Goal: Transaction & Acquisition: Purchase product/service

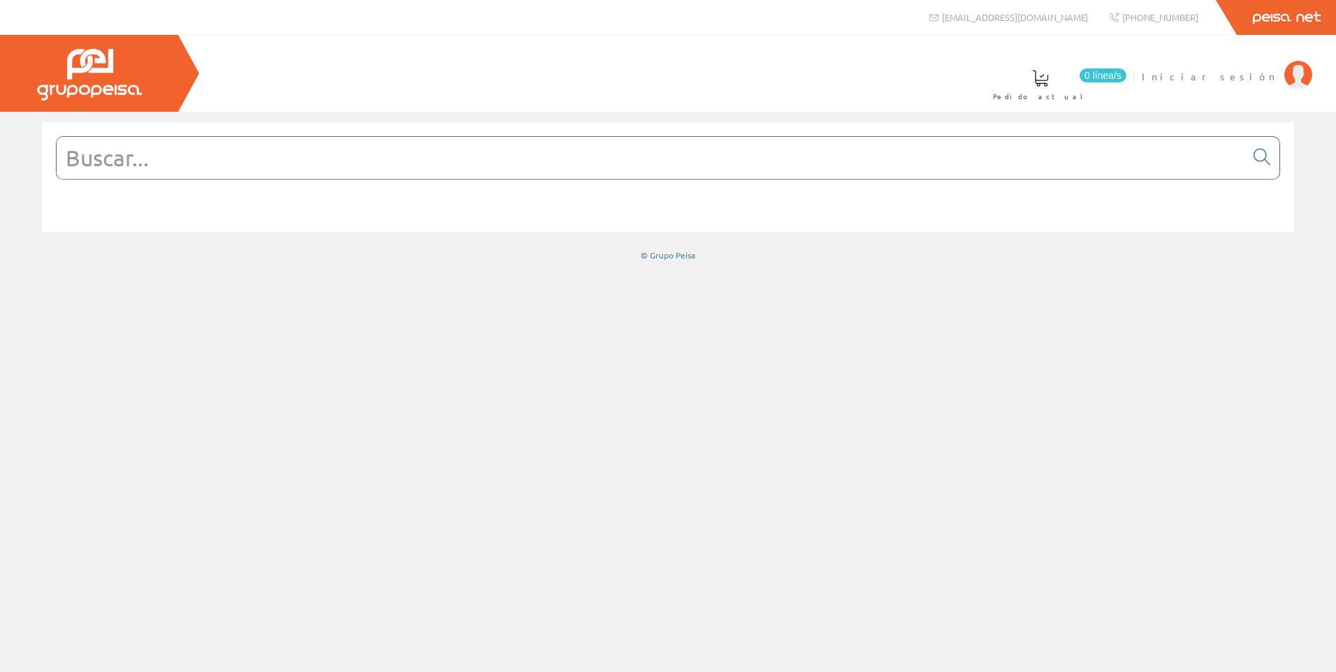
click at [1291, 67] on img at bounding box center [1298, 75] width 28 height 28
click at [126, 160] on input "text" at bounding box center [651, 158] width 1189 height 42
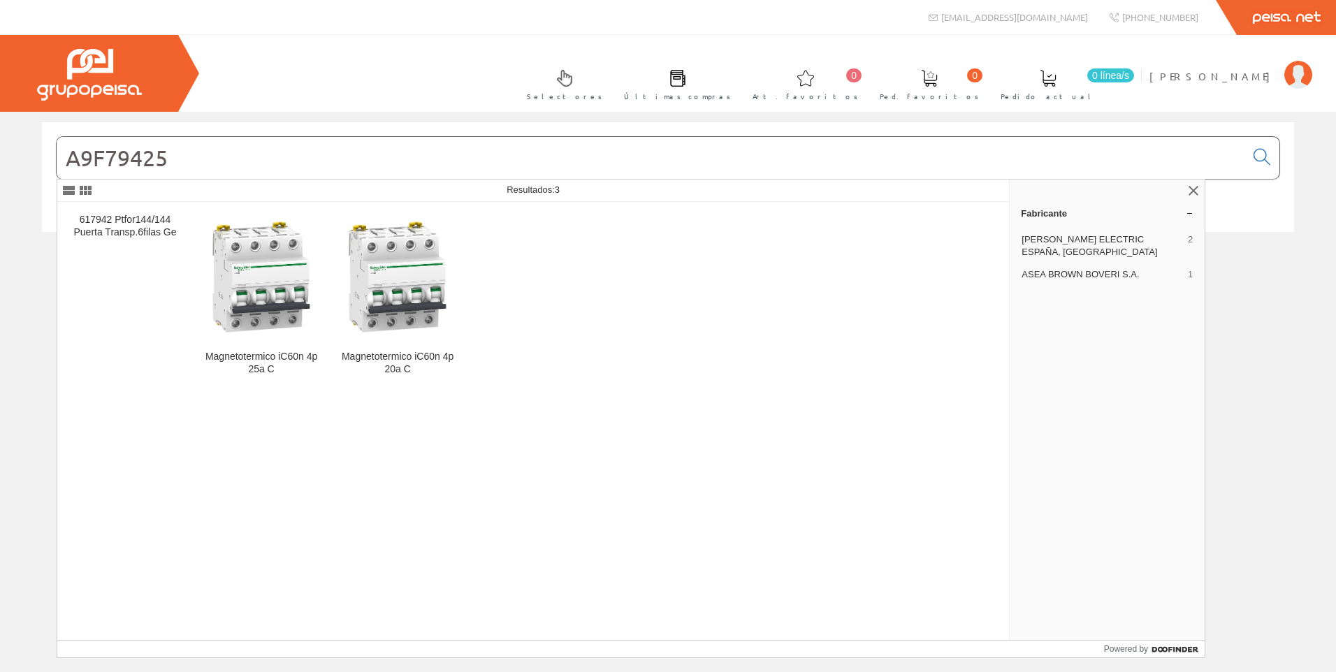
type input "A9F79425"
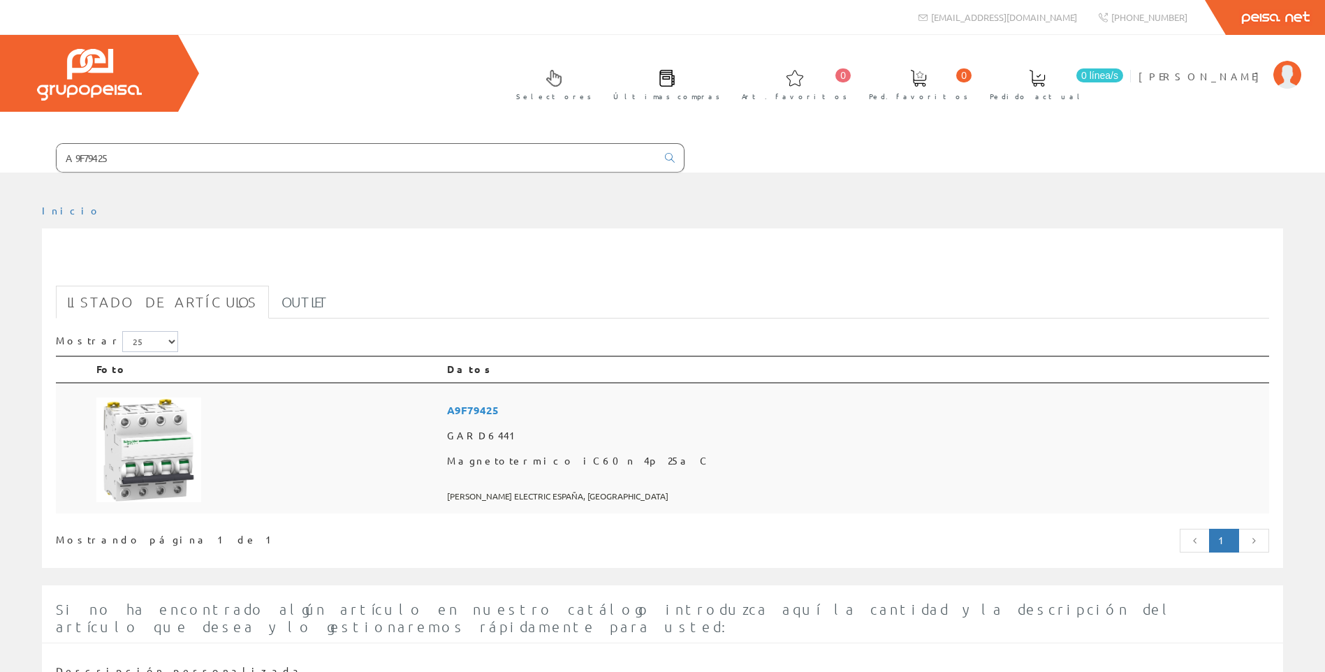
click at [162, 447] on img at bounding box center [148, 450] width 105 height 105
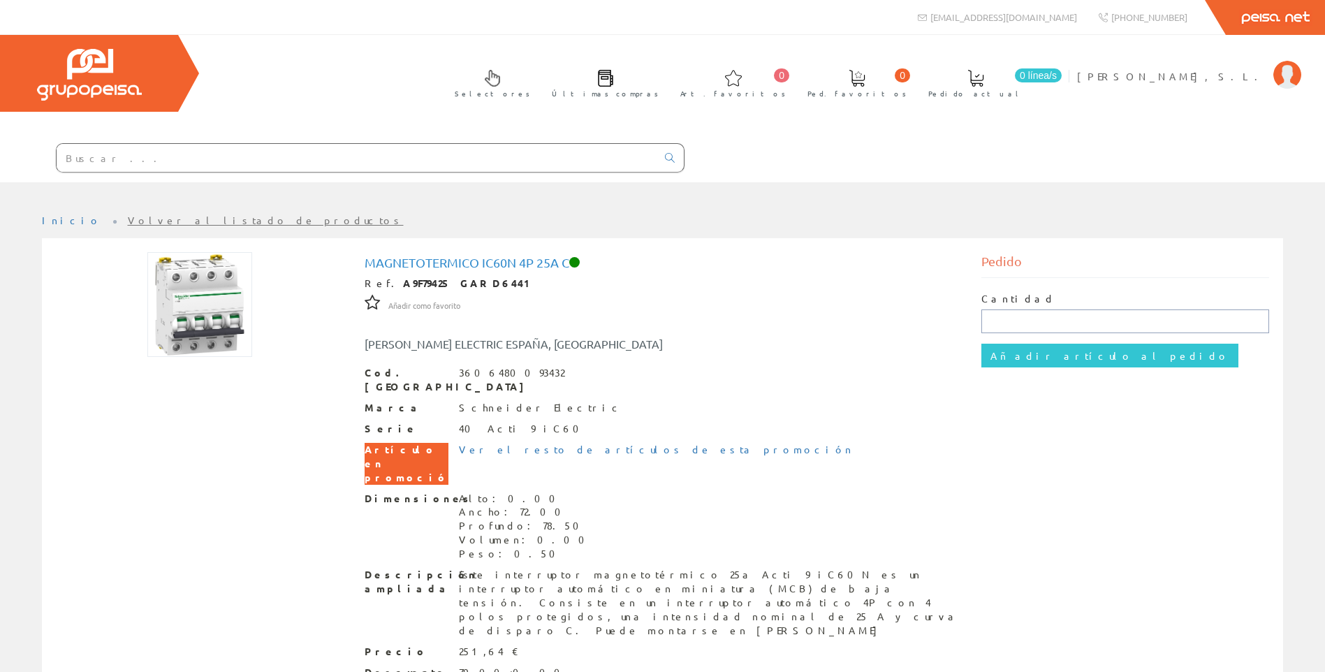
click at [1013, 322] on input "text" at bounding box center [1126, 322] width 288 height 24
type input "3"
click at [1044, 351] on input "Añadir artículo al pedido" at bounding box center [1110, 356] width 257 height 24
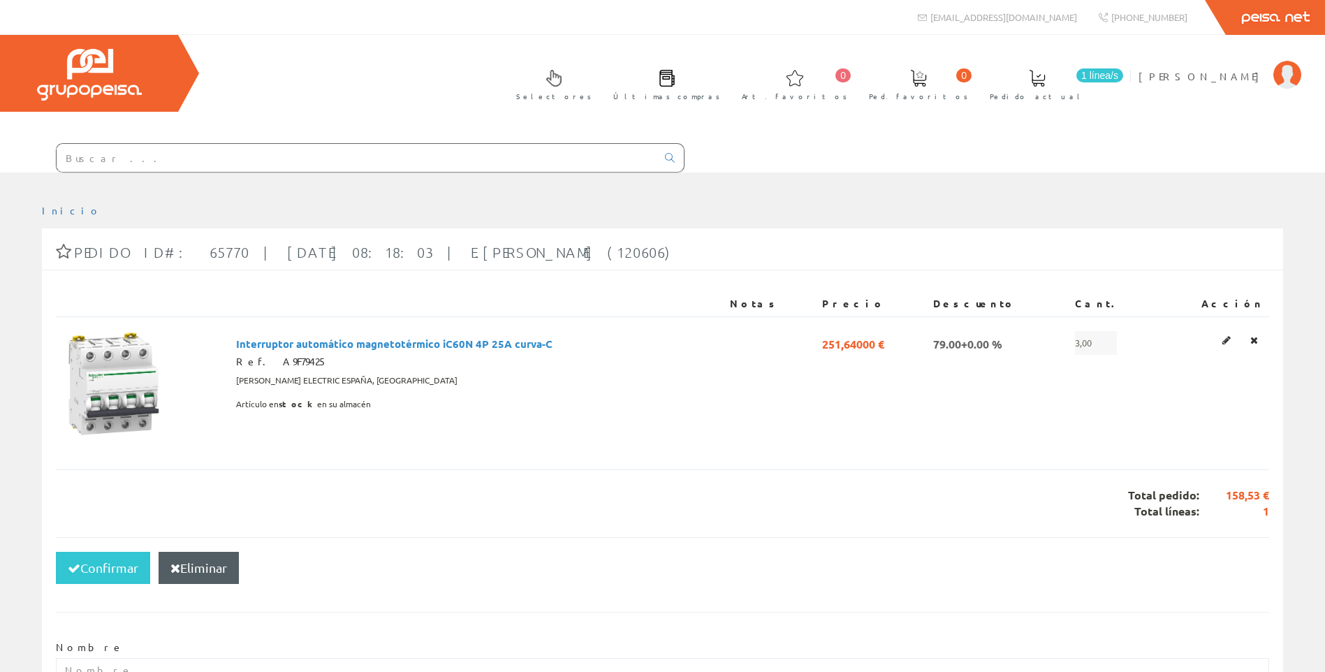
click at [138, 156] on input "text" at bounding box center [357, 158] width 600 height 28
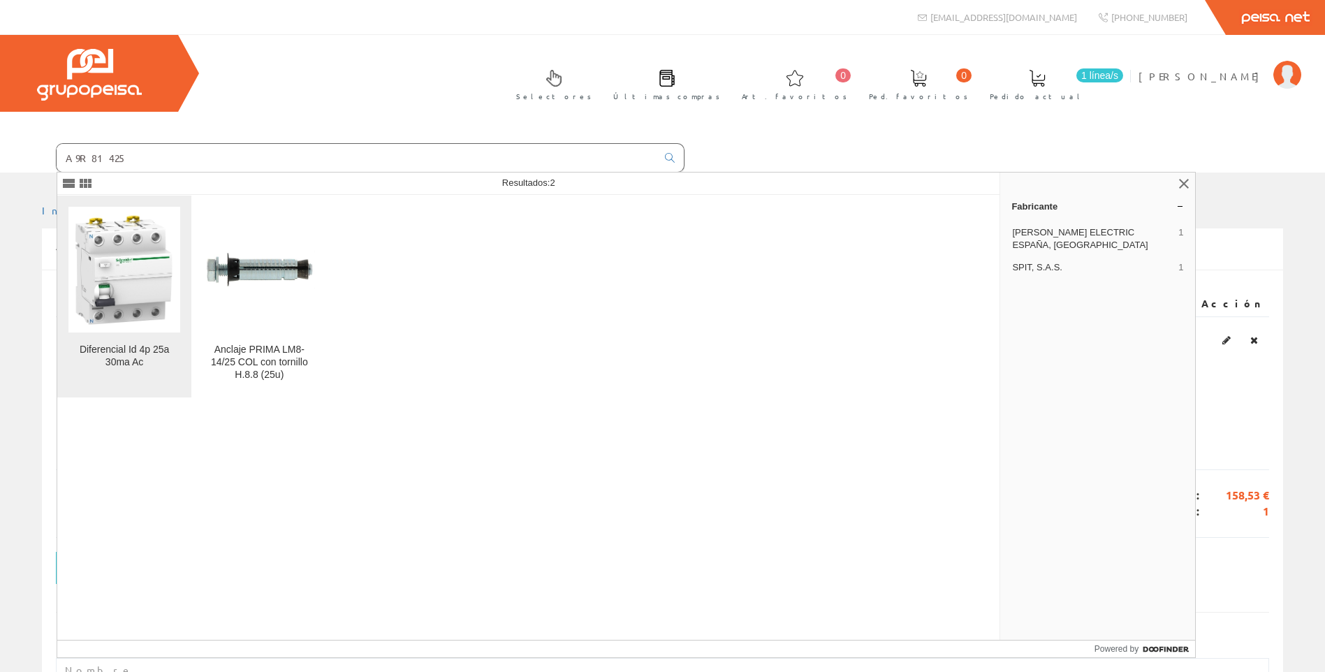
type input "A9R81425"
click at [125, 279] on img at bounding box center [124, 270] width 112 height 112
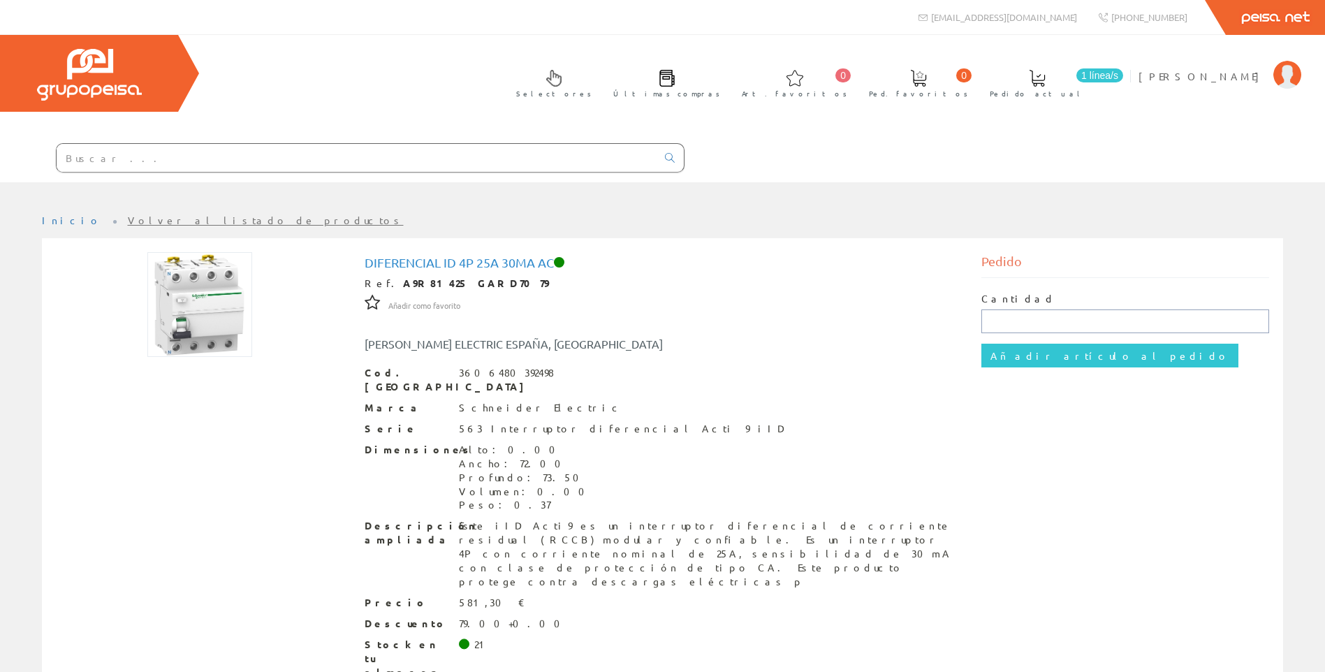
click at [1028, 326] on input "text" at bounding box center [1126, 322] width 288 height 24
type input "3"
click at [1061, 350] on input "Añadir artículo al pedido" at bounding box center [1110, 356] width 257 height 24
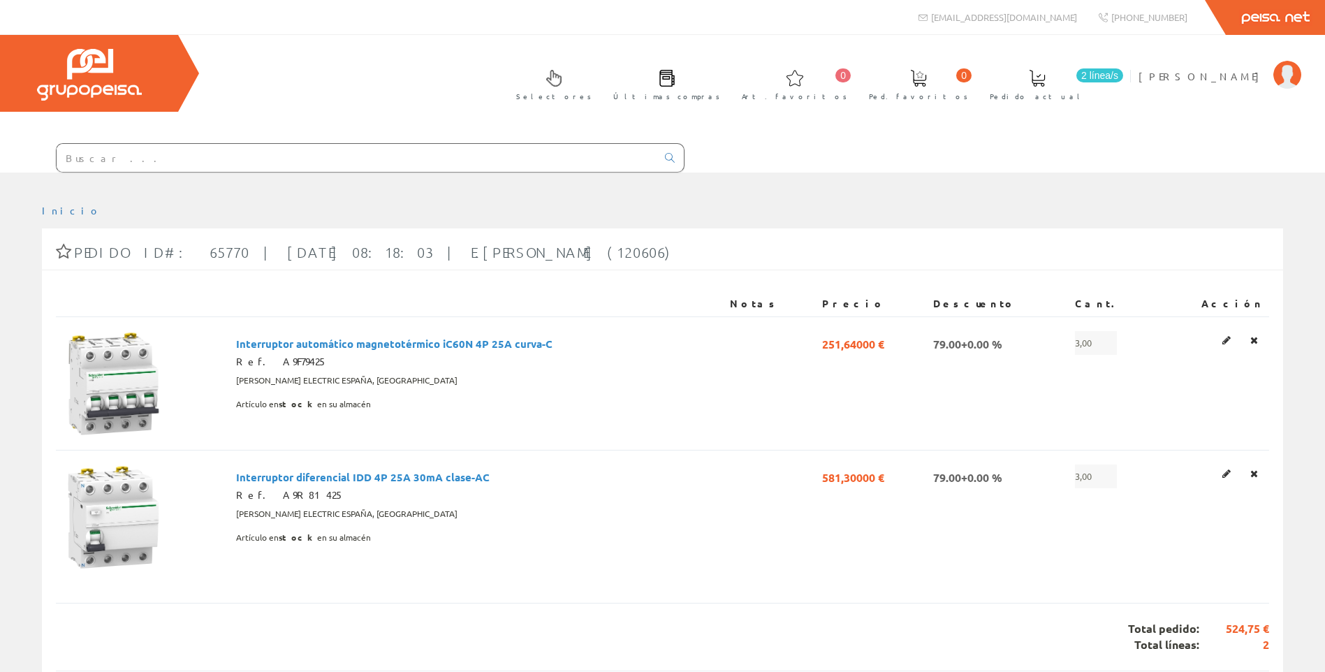
click at [136, 159] on input "text" at bounding box center [357, 158] width 600 height 28
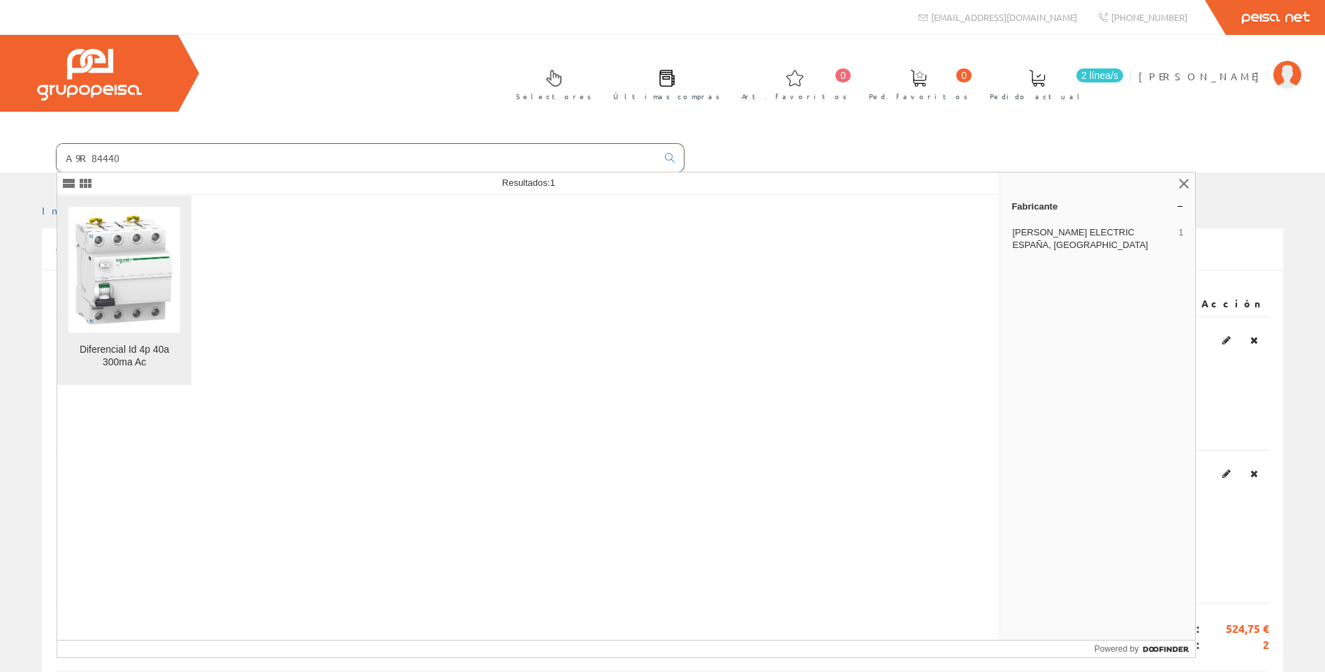
type input "A9R84440"
click at [127, 279] on img at bounding box center [124, 270] width 112 height 112
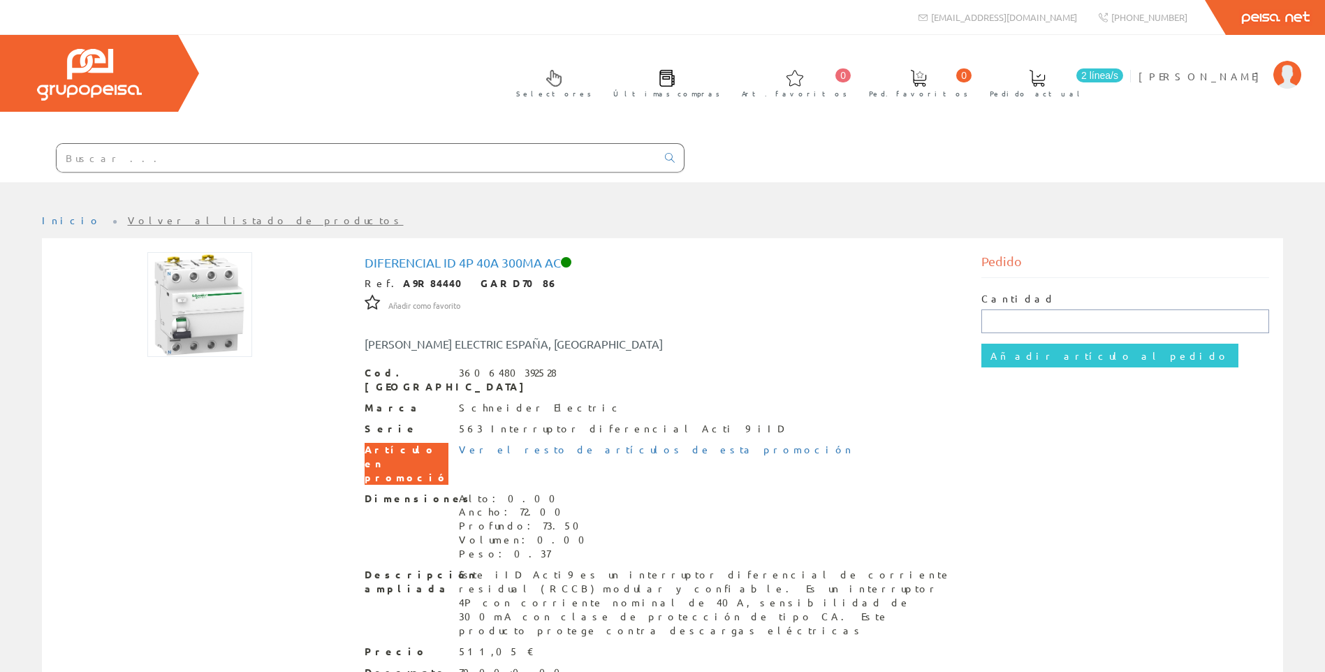
drag, startPoint x: 1026, startPoint y: 329, endPoint x: 1038, endPoint y: 324, distance: 13.5
click at [1026, 329] on input "text" at bounding box center [1126, 322] width 288 height 24
type input "6"
click at [1049, 357] on input "Añadir artículo al pedido" at bounding box center [1110, 356] width 257 height 24
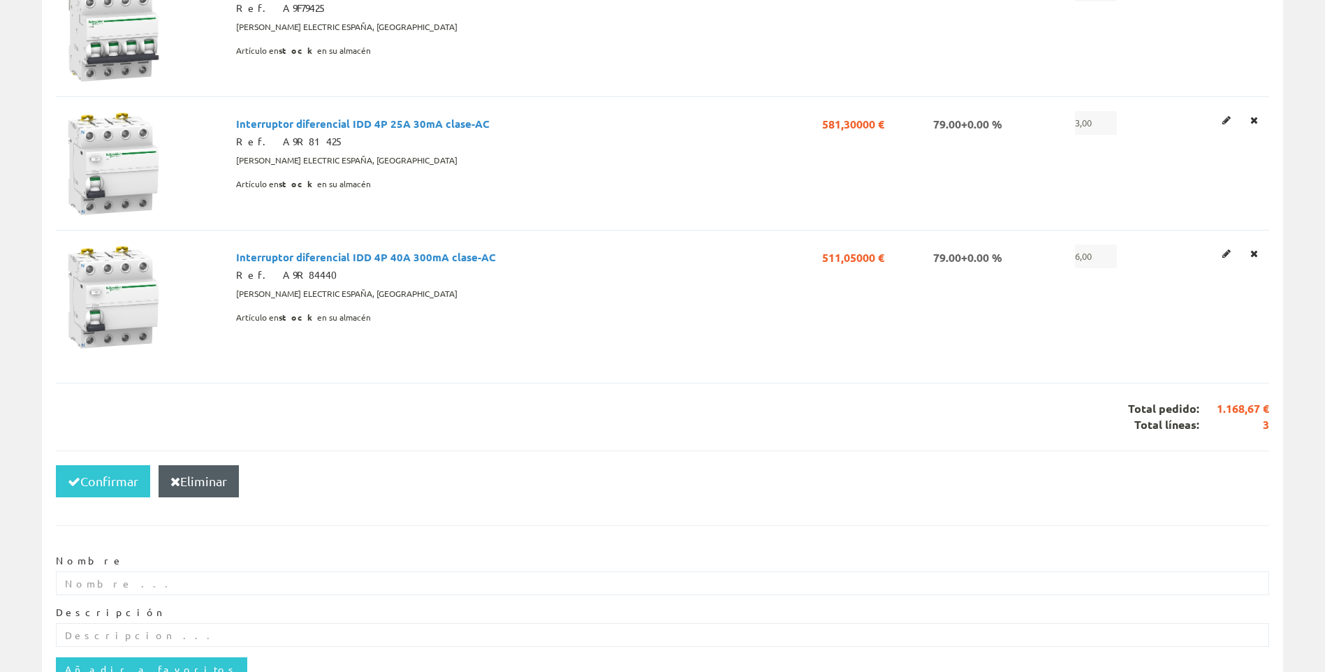
scroll to position [419, 0]
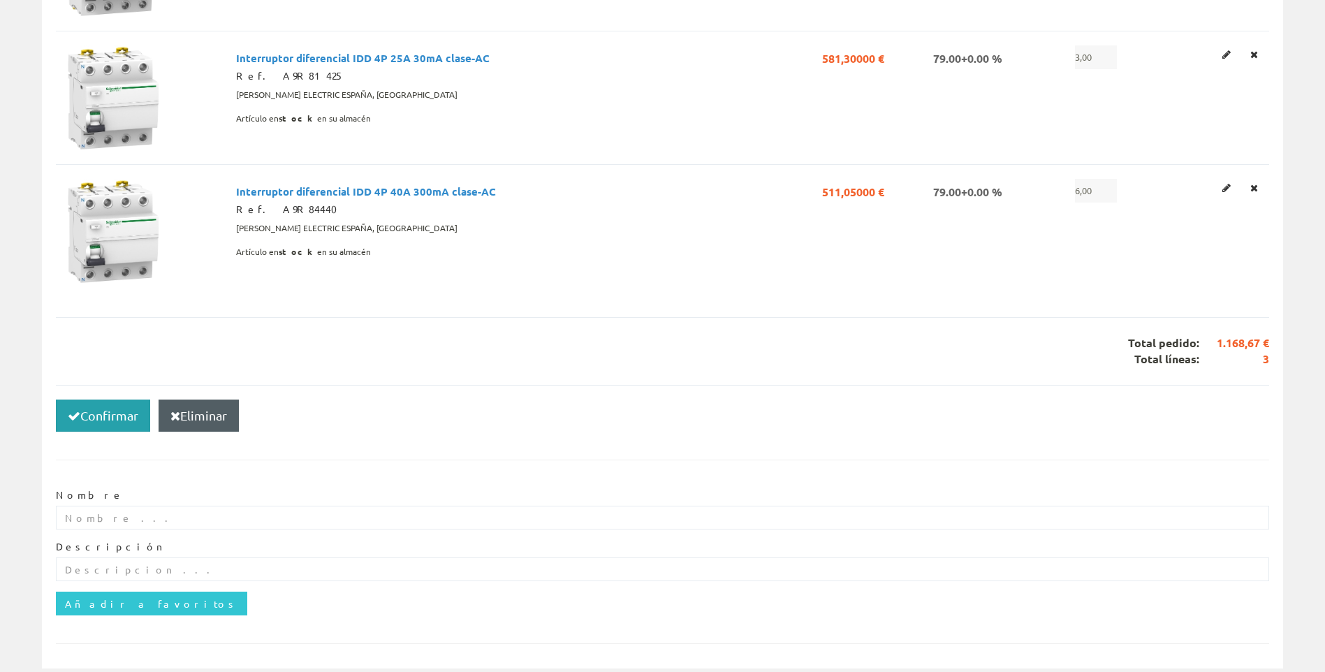
click at [108, 416] on button "Confirmar" at bounding box center [103, 416] width 94 height 32
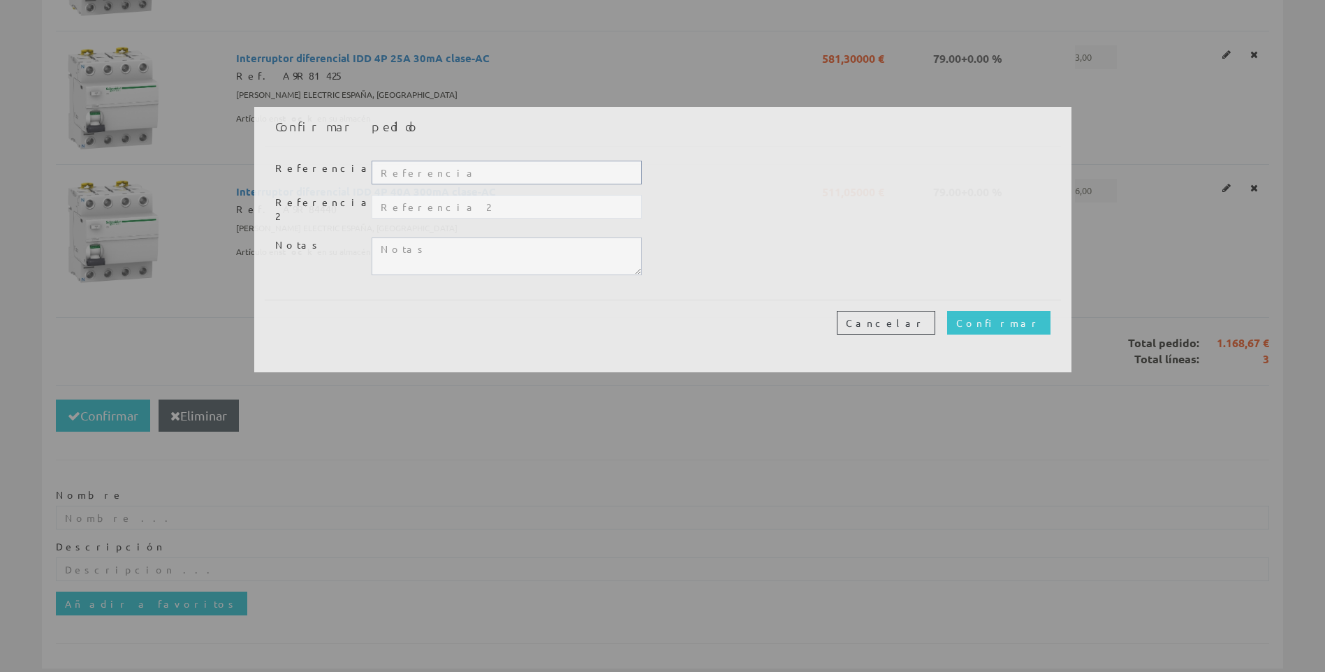
drag, startPoint x: 411, startPoint y: 170, endPoint x: 490, endPoint y: 178, distance: 79.3
click at [411, 170] on input "text" at bounding box center [507, 173] width 270 height 24
click at [423, 168] on input "text" at bounding box center [507, 173] width 270 height 24
type input "1320AL"
click at [1026, 313] on input "Confirmar" at bounding box center [998, 323] width 103 height 24
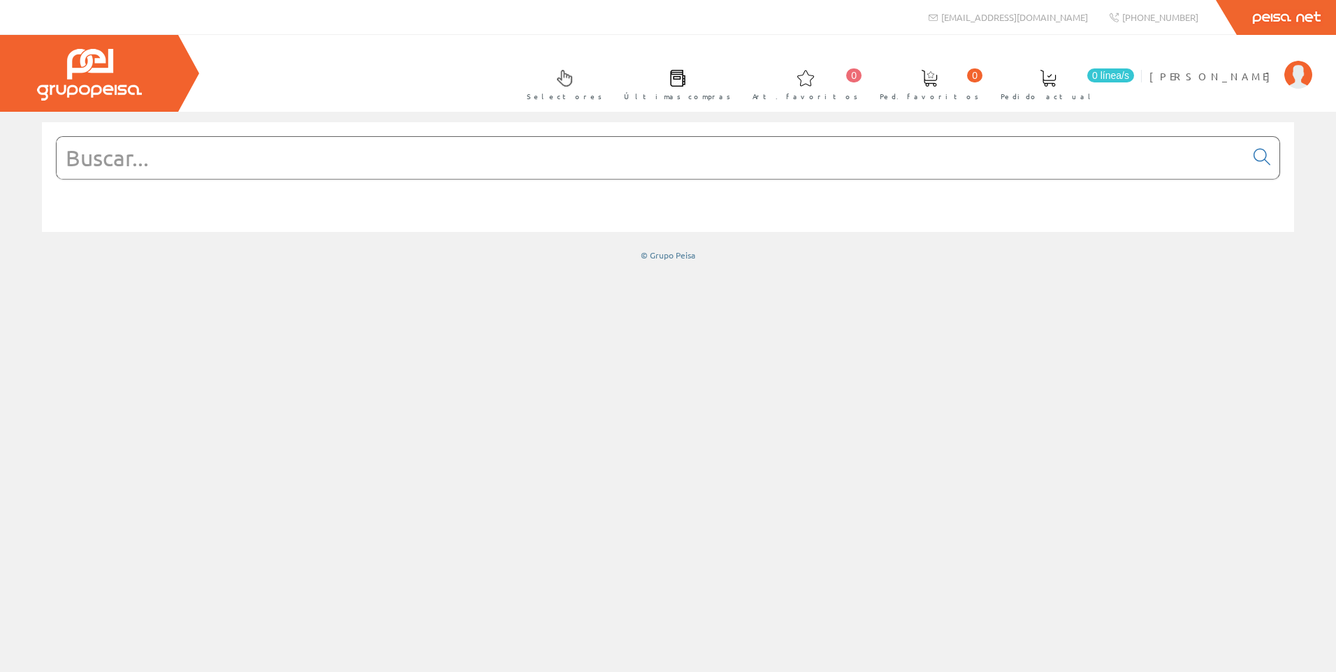
drag, startPoint x: 117, startPoint y: 147, endPoint x: 440, endPoint y: 233, distance: 334.2
click at [218, 168] on input "text" at bounding box center [651, 158] width 1189 height 42
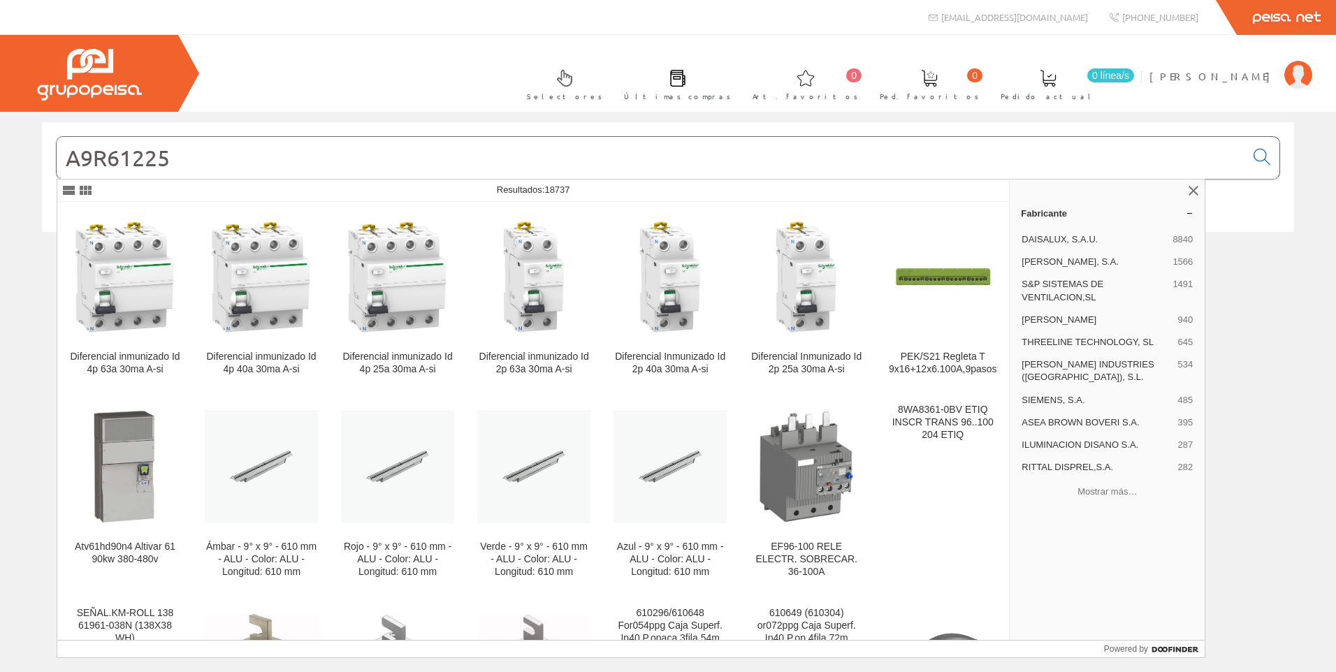
type input "A9R61225"
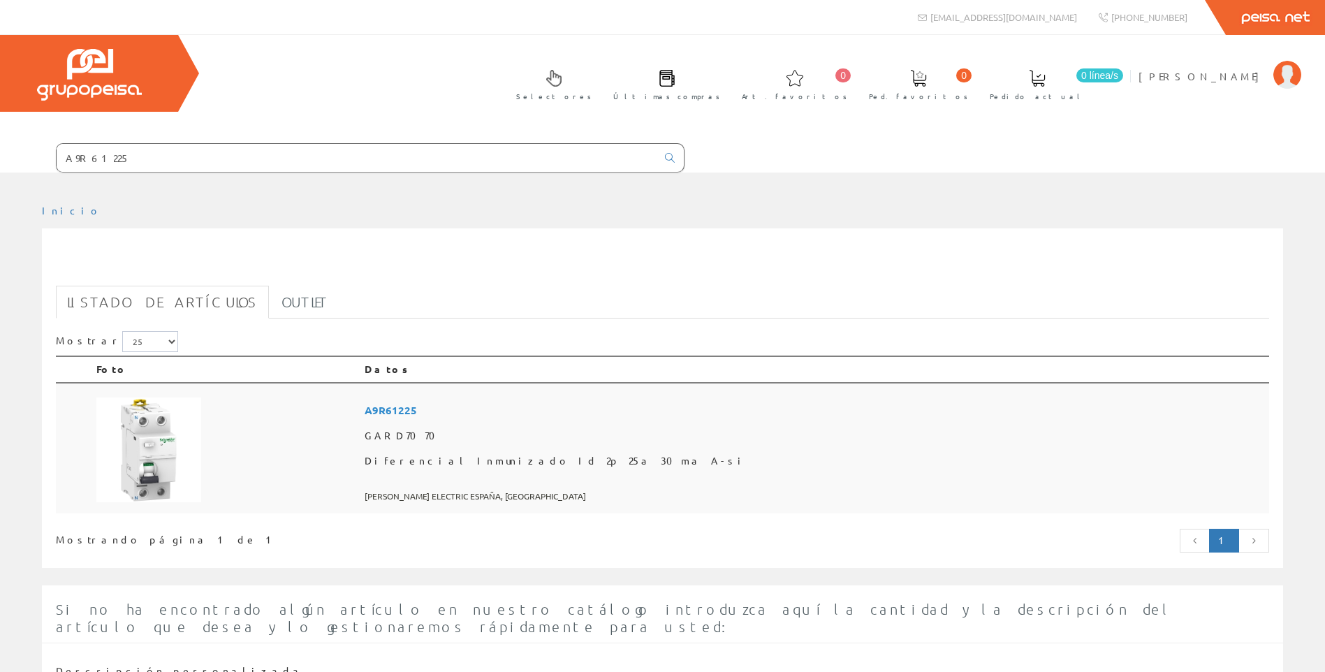
click at [147, 467] on img at bounding box center [148, 450] width 105 height 105
